Goal: Information Seeking & Learning: Learn about a topic

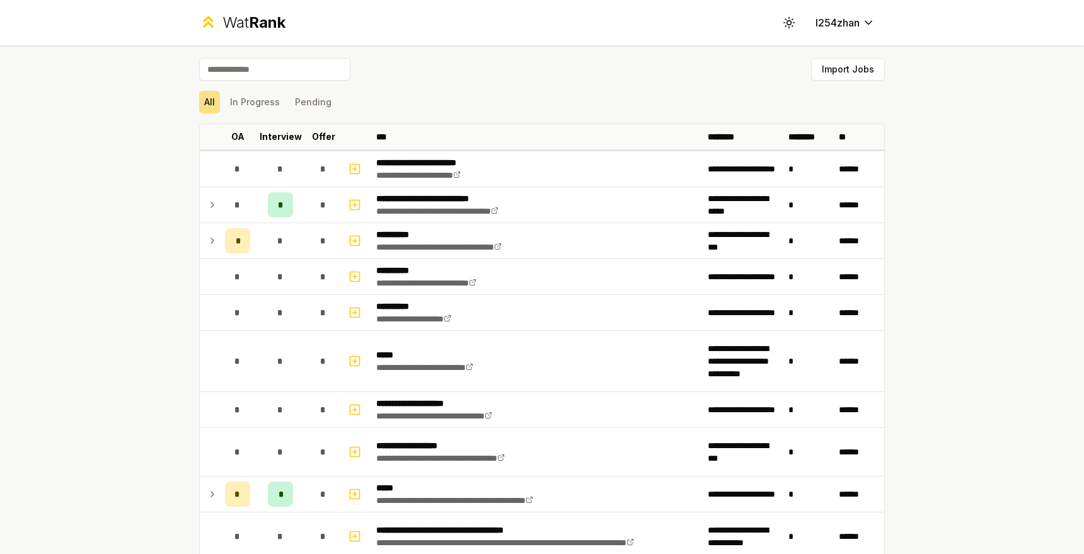
scroll to position [151, 0]
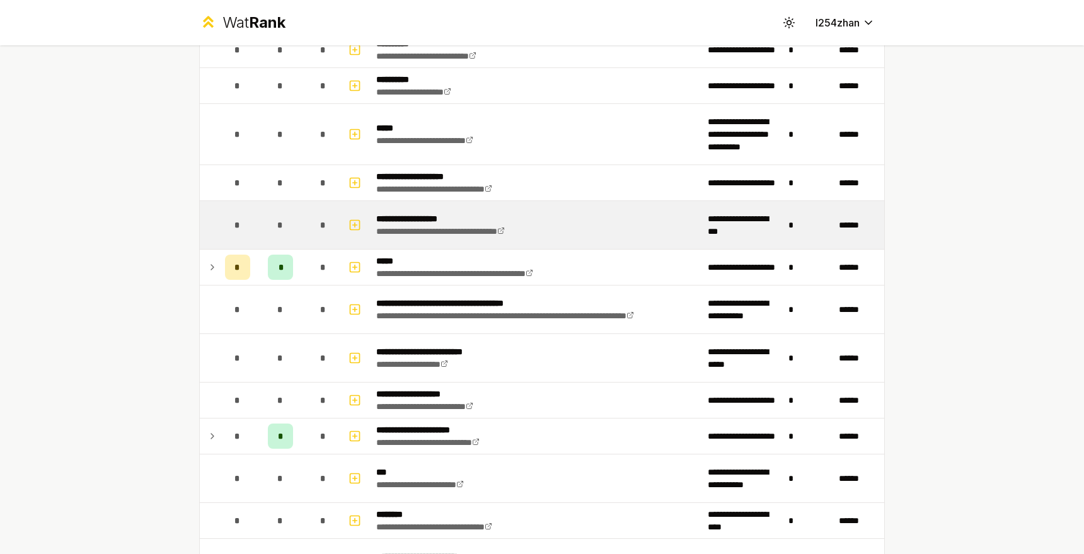
scroll to position [303, 0]
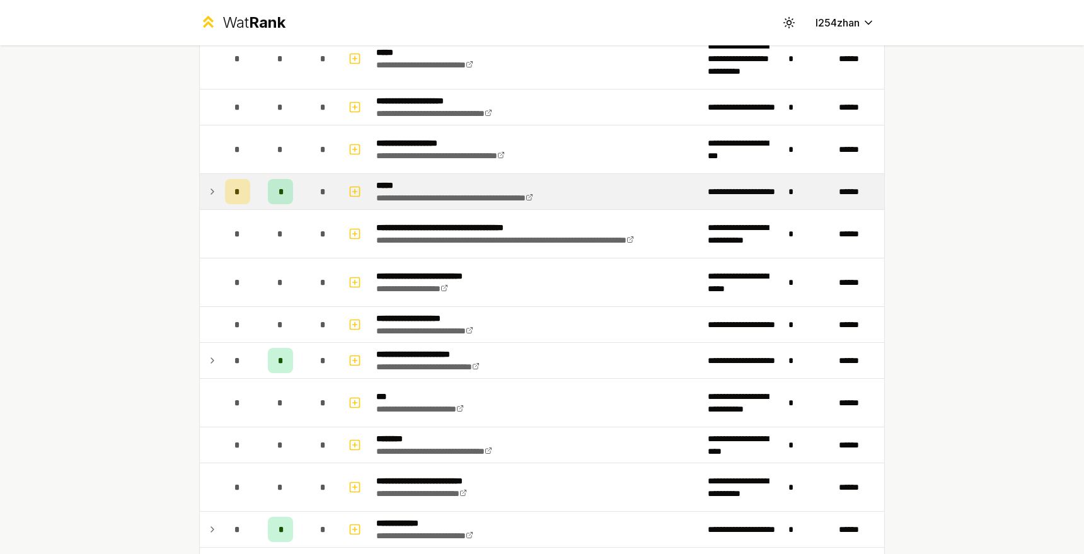
click at [208, 195] on icon at bounding box center [212, 191] width 10 height 15
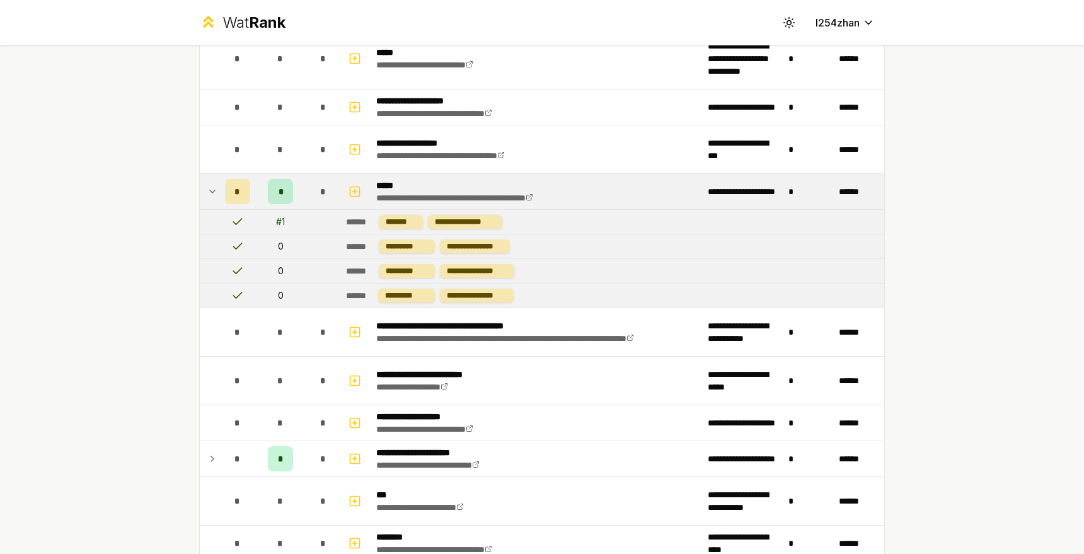
click at [209, 192] on icon at bounding box center [212, 191] width 10 height 15
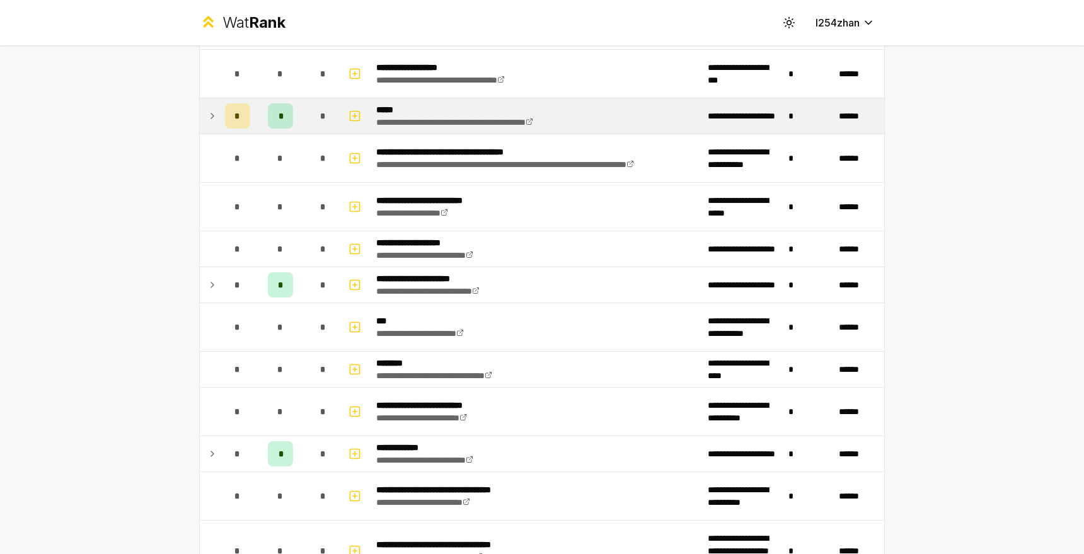
scroll to position [454, 0]
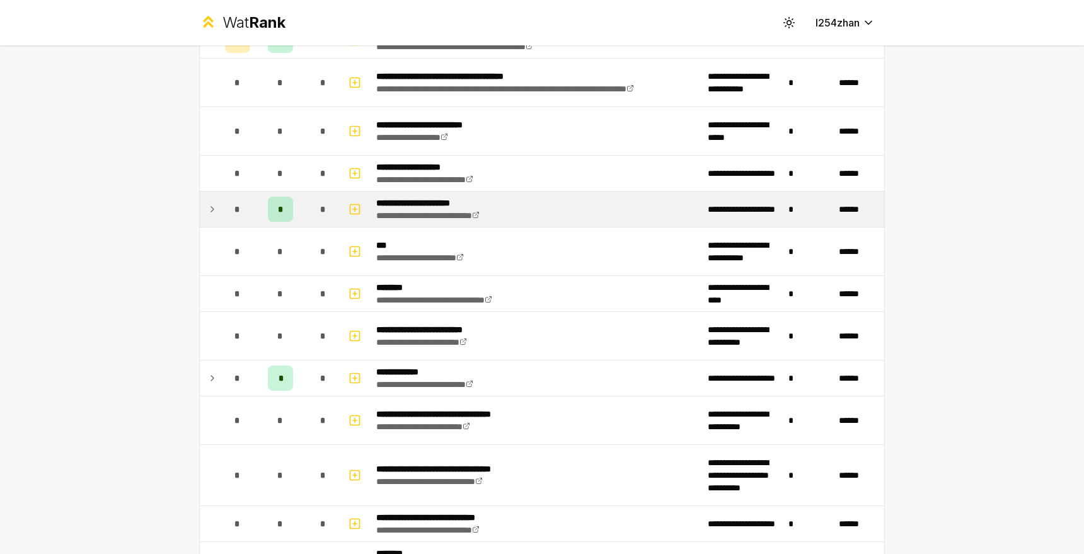
click at [207, 202] on icon at bounding box center [212, 209] width 10 height 15
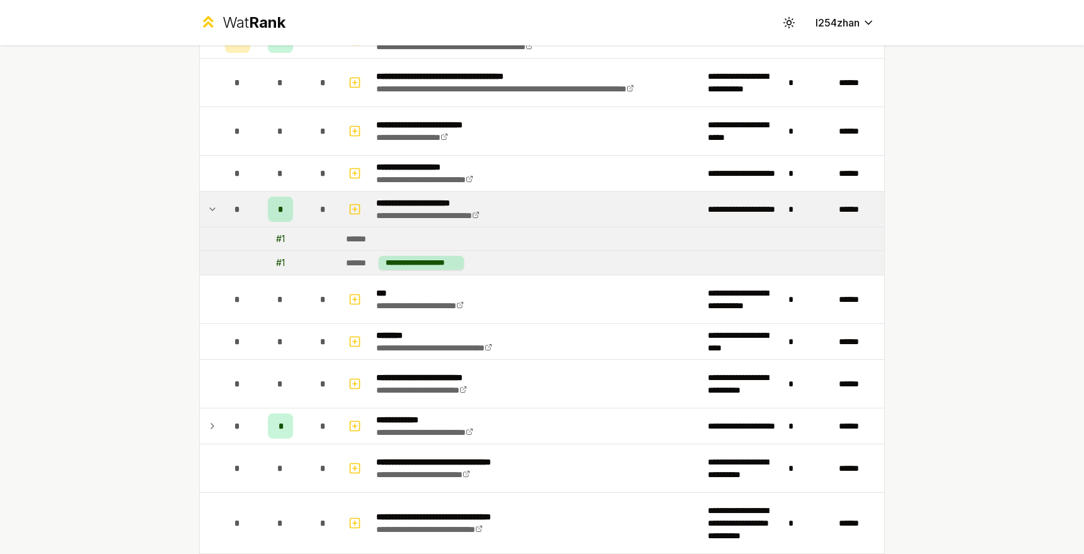
click at [207, 202] on icon at bounding box center [212, 209] width 10 height 15
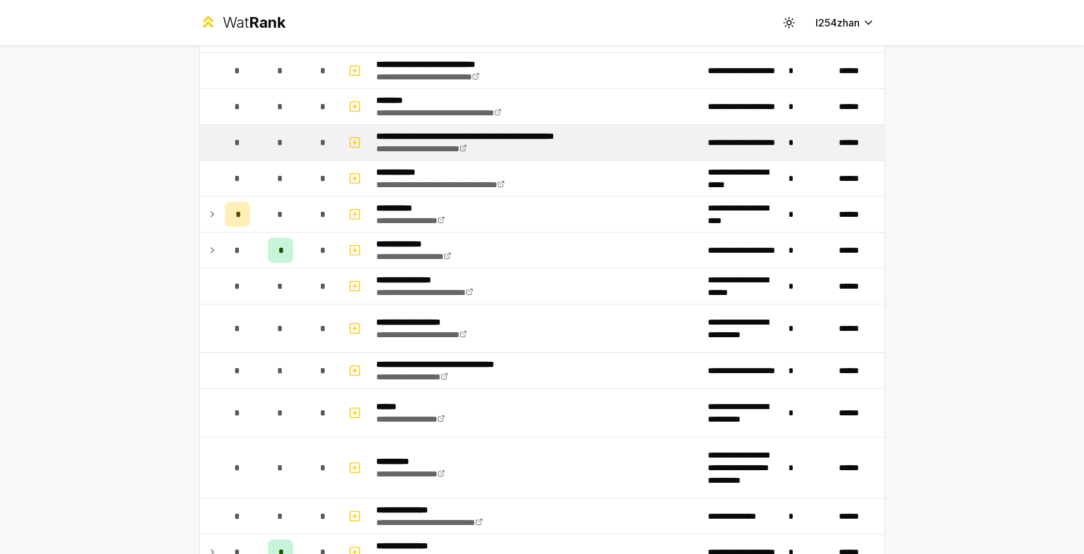
scroll to position [908, 0]
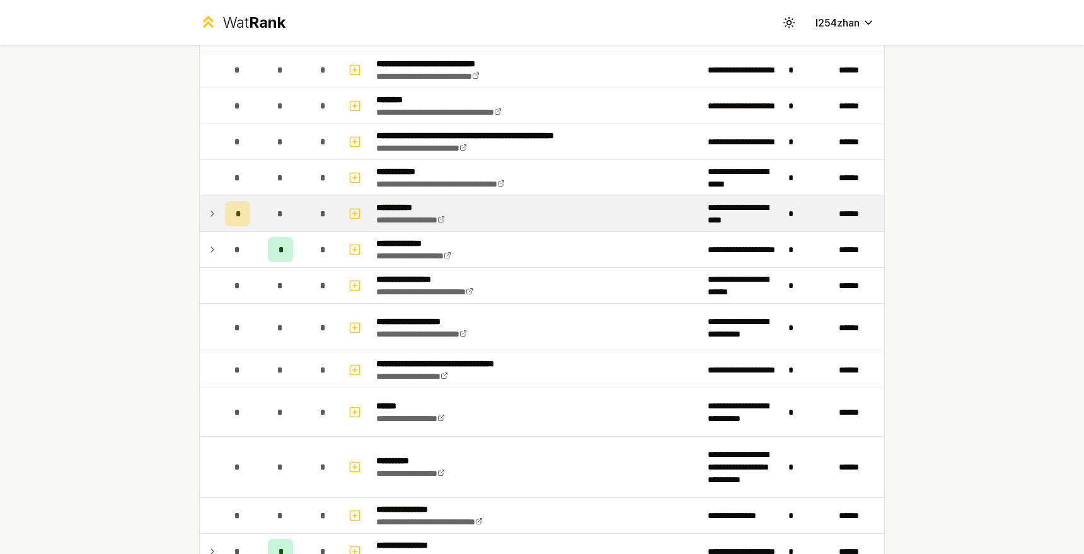
click at [209, 204] on td at bounding box center [210, 213] width 20 height 35
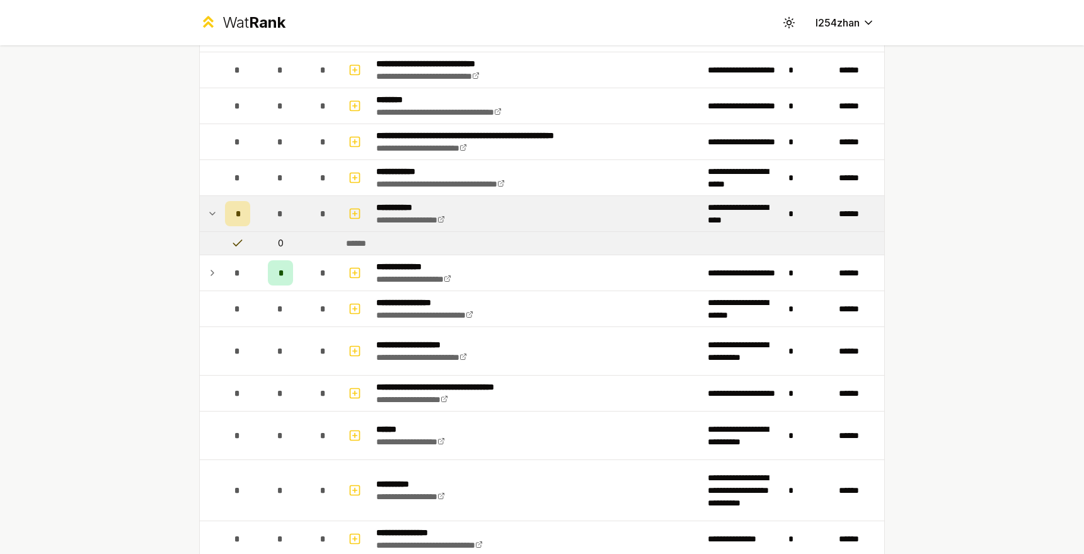
click at [209, 204] on td at bounding box center [210, 213] width 20 height 35
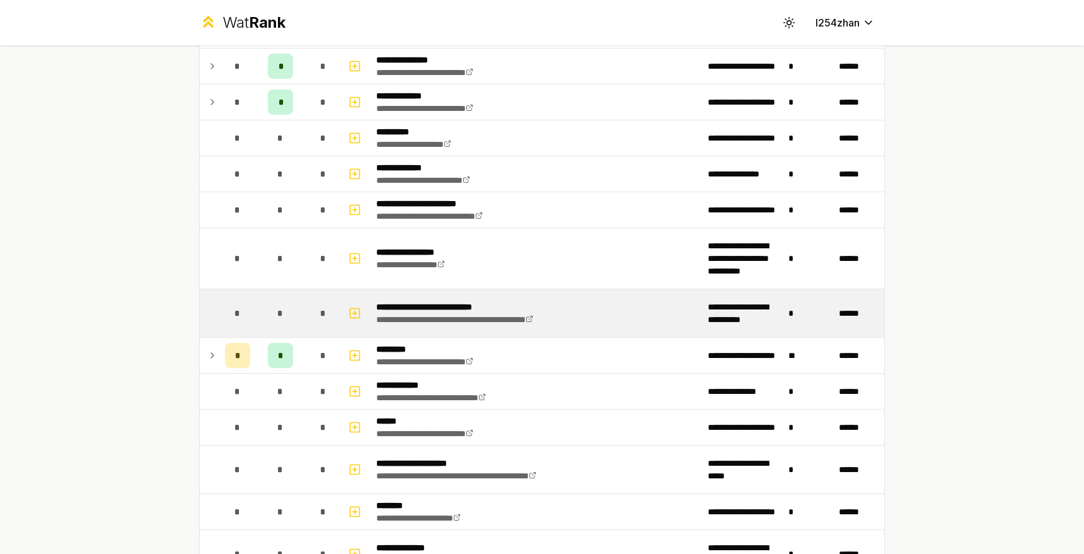
scroll to position [1496, 0]
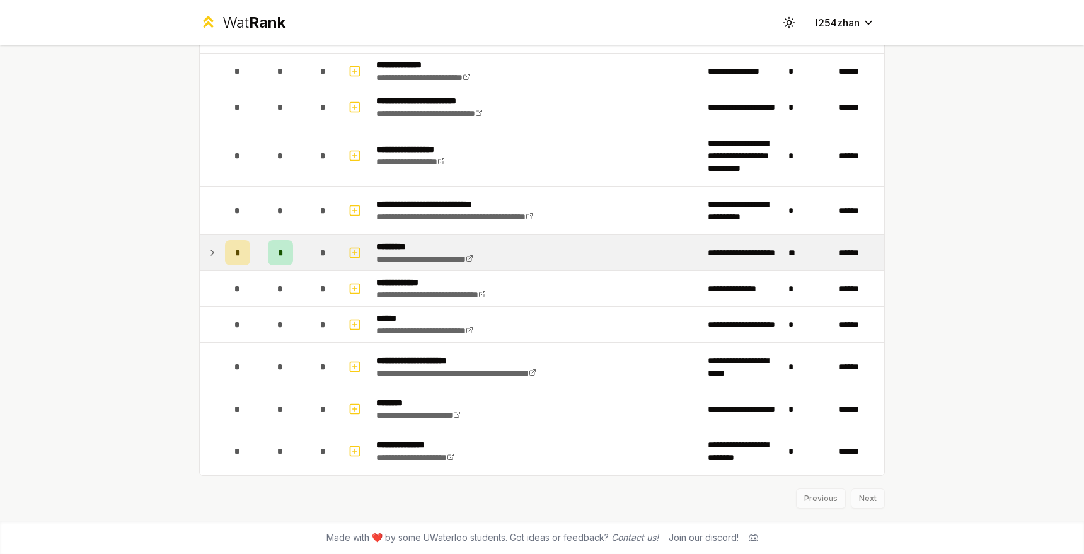
click at [225, 253] on div "*" at bounding box center [237, 252] width 25 height 25
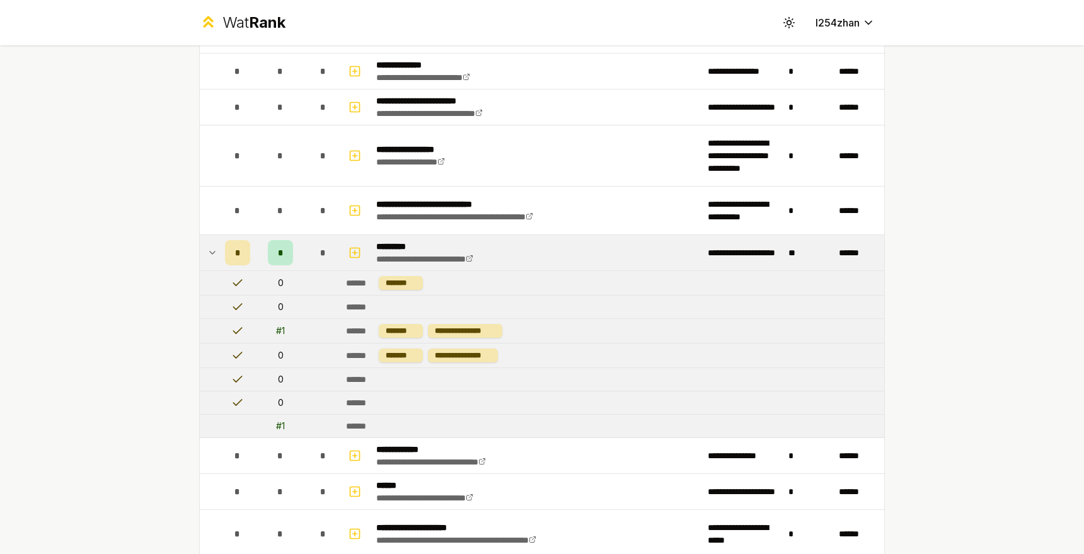
click at [225, 253] on div "*" at bounding box center [237, 252] width 25 height 25
